Goal: Check status: Check status

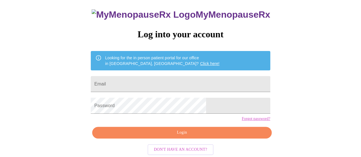
scroll to position [44, 0]
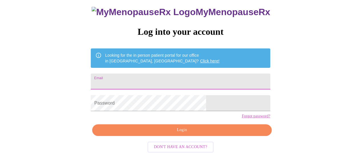
click at [147, 74] on input "Email" at bounding box center [180, 82] width 179 height 16
type input "[EMAIL_ADDRESS][DOMAIN_NAME]"
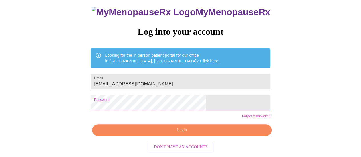
click at [180, 133] on span "Login" at bounding box center [182, 130] width 166 height 7
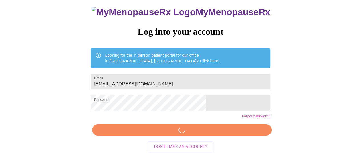
scroll to position [43, 0]
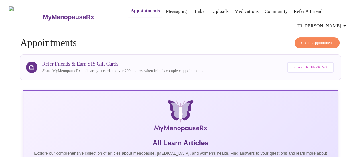
click at [213, 8] on link "Uploads" at bounding box center [221, 11] width 16 height 8
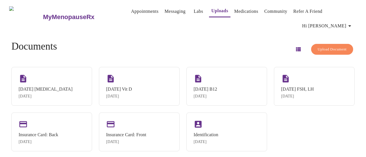
click at [193, 11] on link "Labs" at bounding box center [197, 11] width 9 height 8
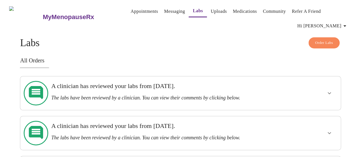
click at [166, 10] on link "Messaging" at bounding box center [174, 11] width 21 height 8
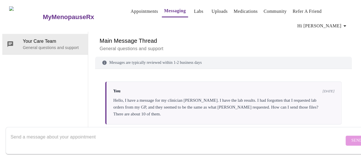
click at [241, 9] on link "Medications" at bounding box center [246, 11] width 24 height 8
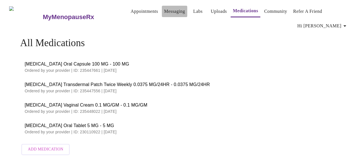
click at [164, 7] on link "Messaging" at bounding box center [174, 11] width 21 height 8
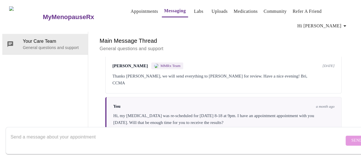
scroll to position [160, 0]
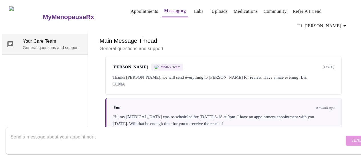
click at [51, 45] on p "General questions and support" at bounding box center [53, 48] width 61 height 6
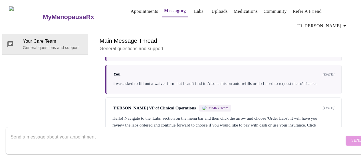
scroll to position [0, 0]
click at [133, 9] on link "Appointments" at bounding box center [144, 11] width 27 height 8
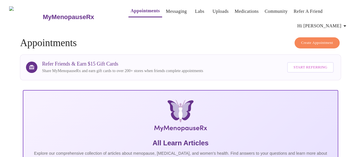
click at [339, 23] on span "Hi [PERSON_NAME]" at bounding box center [323, 26] width 51 height 8
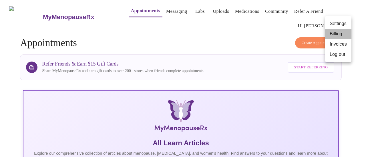
click at [339, 32] on li "Billing" at bounding box center [338, 34] width 26 height 10
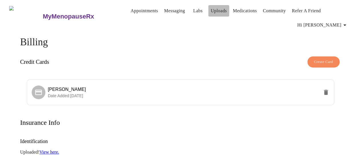
click at [211, 11] on link "Uploads" at bounding box center [219, 11] width 16 height 8
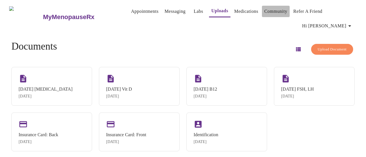
click at [269, 9] on link "Community" at bounding box center [275, 11] width 23 height 8
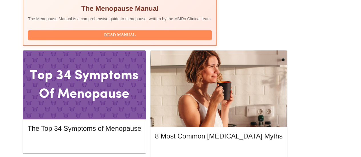
scroll to position [259, 0]
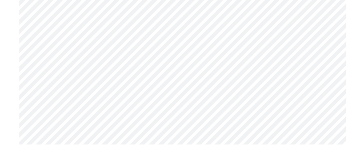
scroll to position [2938, 0]
